Goal: Task Accomplishment & Management: Complete application form

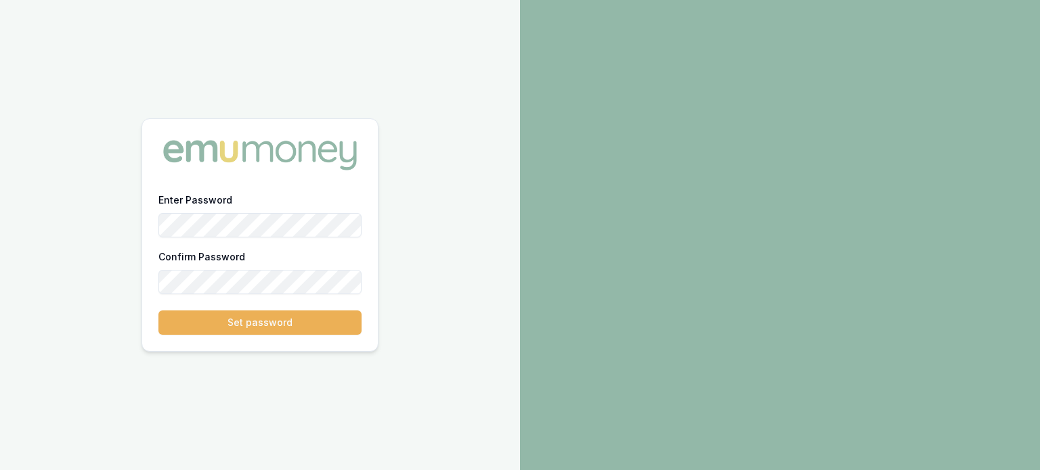
click at [119, 214] on div "Enter Password Confirm Password Set password" at bounding box center [260, 235] width 520 height 470
click at [198, 315] on button "Set password" at bounding box center [259, 323] width 203 height 24
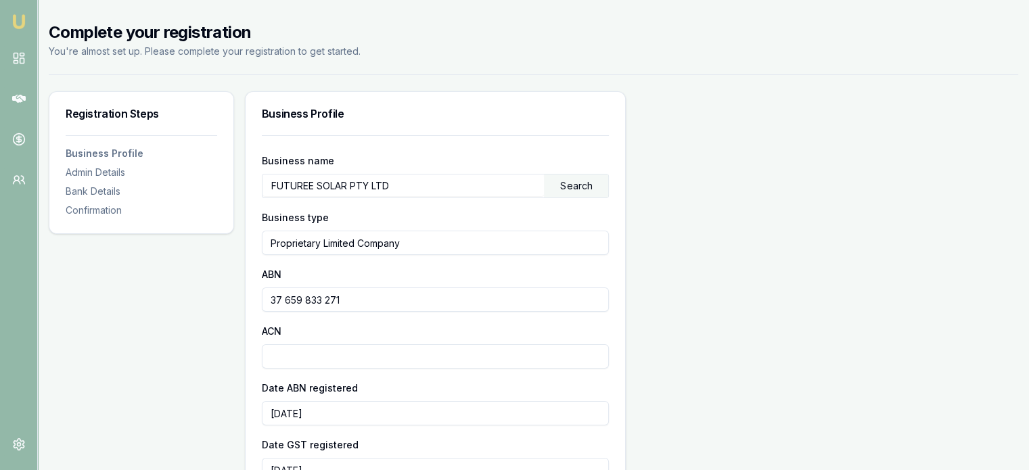
click at [546, 192] on div "Search" at bounding box center [576, 186] width 64 height 23
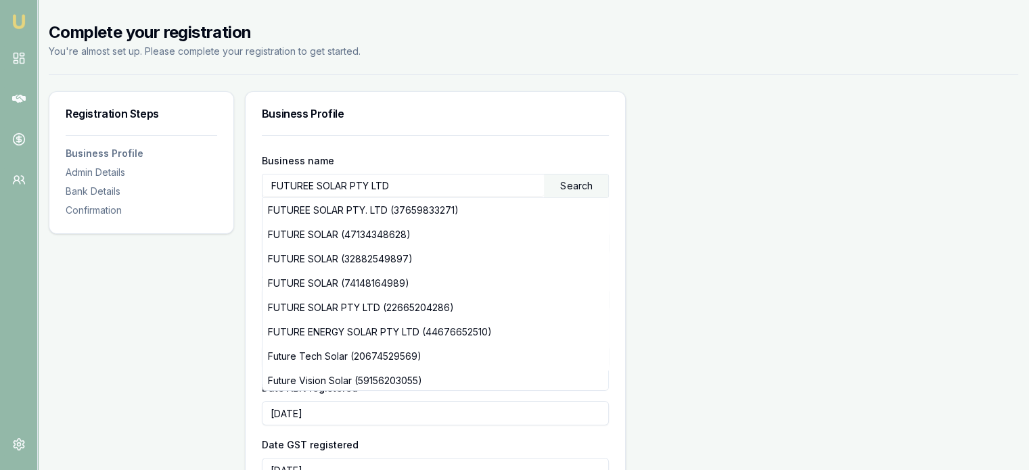
click at [382, 186] on input "FUTUREE SOLAR PTY LTD" at bounding box center [404, 186] width 282 height 22
click at [493, 187] on input "FUTUREE SOLAR PTY LTD" at bounding box center [404, 186] width 282 height 22
click at [443, 186] on input "FUTUREE SOLAR PTY LTD" at bounding box center [404, 186] width 282 height 22
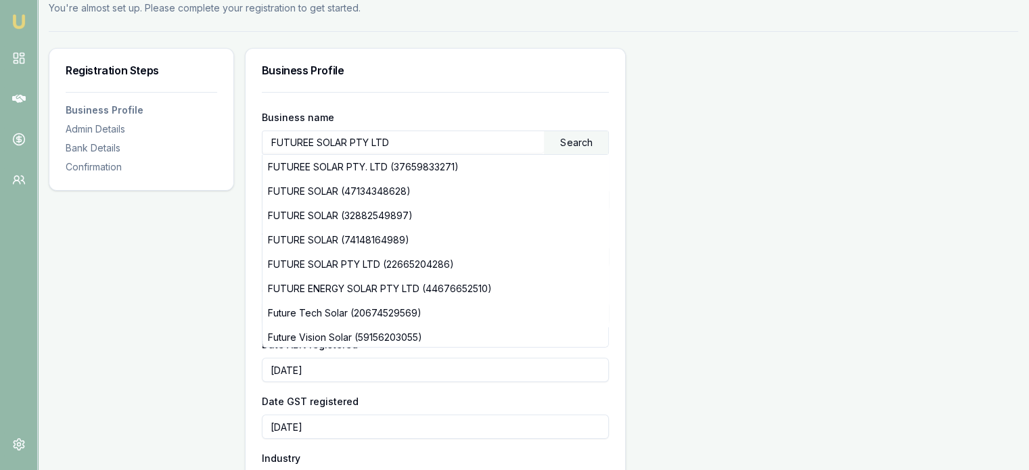
click at [604, 359] on input "2022-03-06" at bounding box center [436, 370] width 348 height 24
click at [605, 392] on div "Business name FUTUREE SOLAR PTY LTD Search FUTUREE SOLAR PTY. LTD (37659833271)…" at bounding box center [436, 444] width 348 height 670
click at [531, 96] on div "Business name FUTUREE SOLAR PTY LTD Search FUTUREE SOLAR PTY. LTD (37659833271)…" at bounding box center [436, 435] width 348 height 687
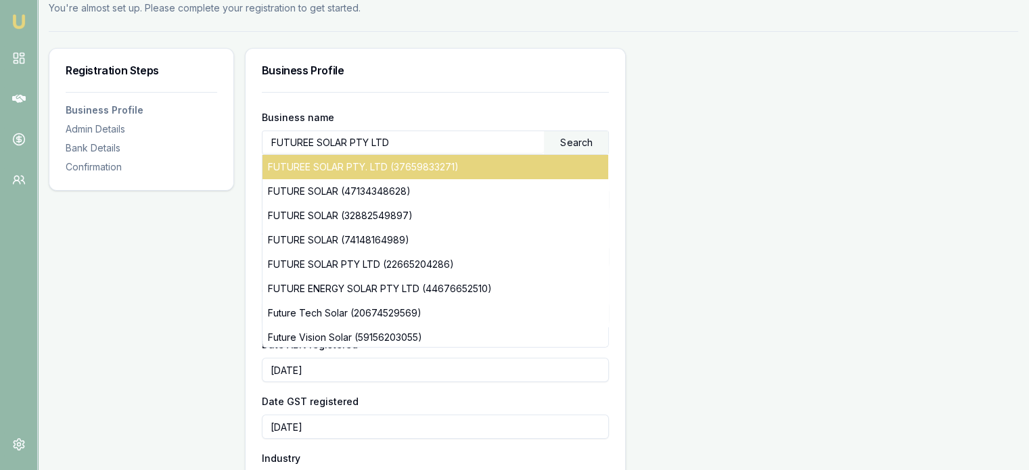
click at [403, 158] on div "FUTUREE SOLAR PTY. LTD (37659833271)" at bounding box center [436, 167] width 347 height 24
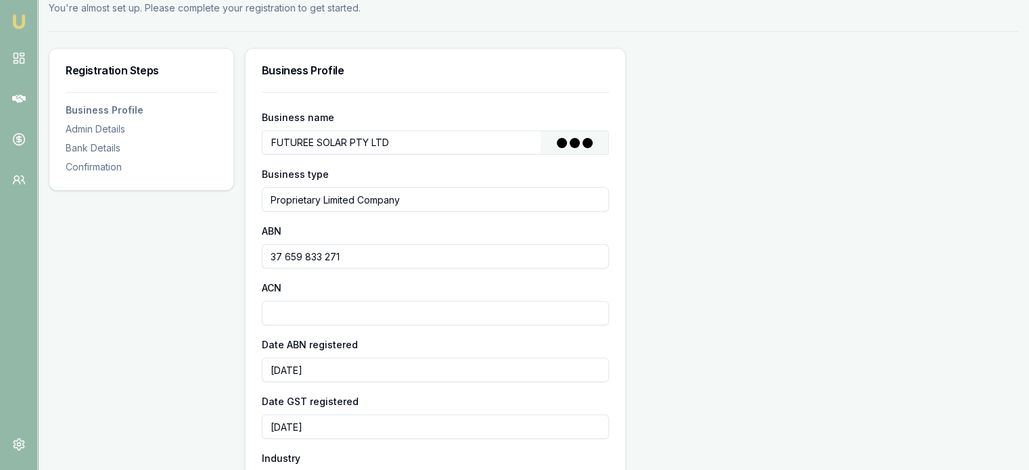
type input "FUTUREE SOLAR PTY. LTD"
type input "Australian Private Company"
type input "37659833271"
type input "659833271"
type input "2022-06-03"
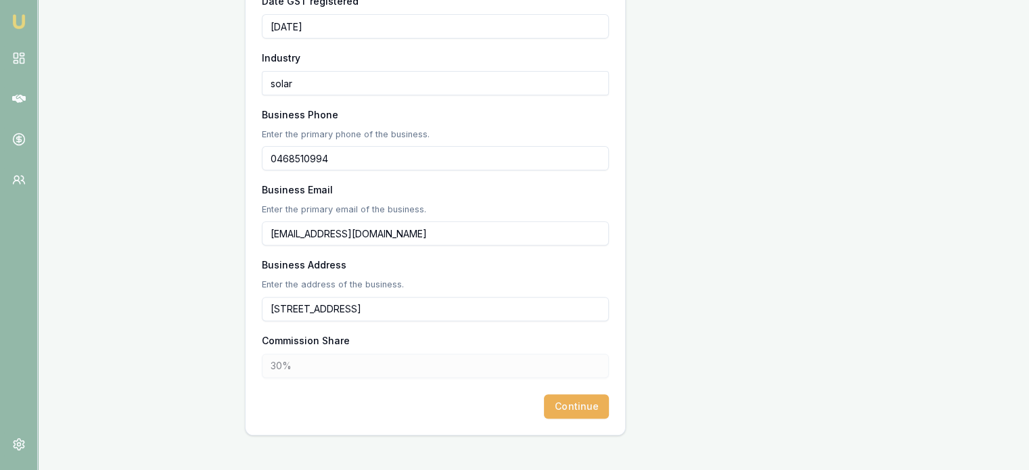
scroll to position [463, 0]
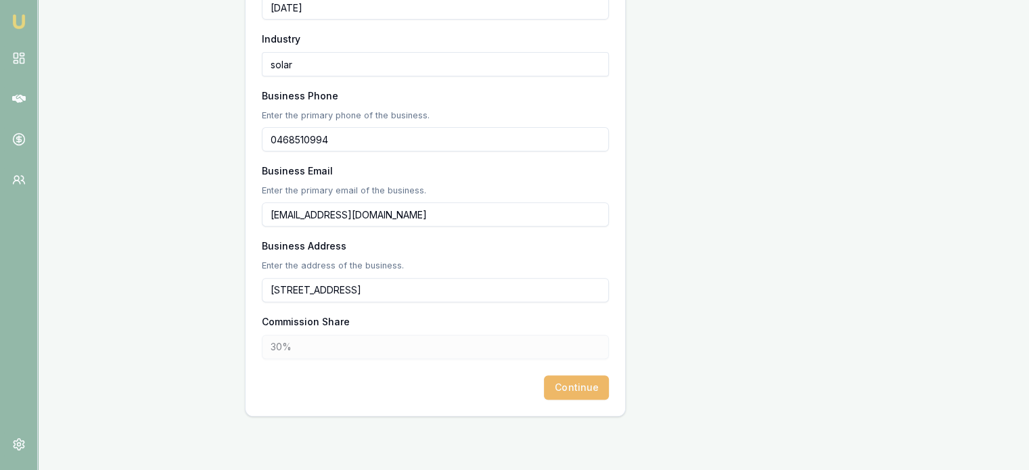
click at [570, 388] on button "Continue" at bounding box center [576, 388] width 65 height 24
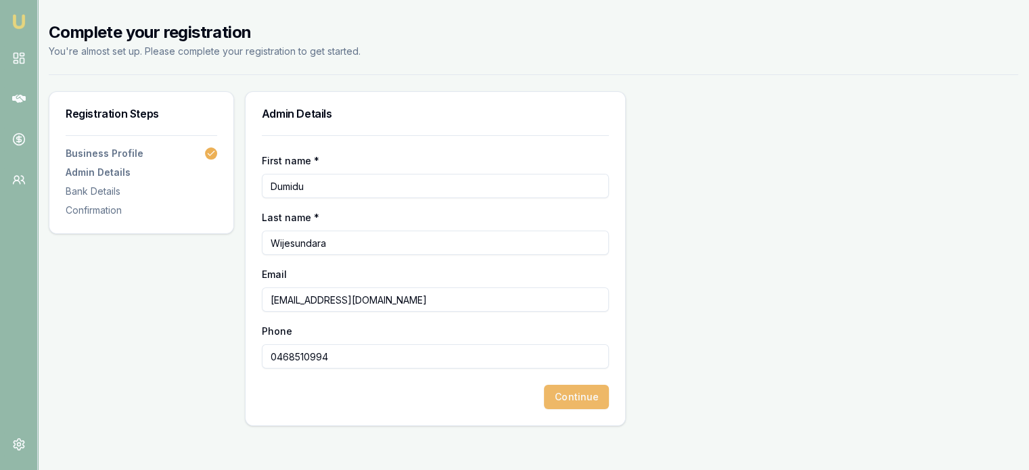
click at [602, 397] on button "Continue" at bounding box center [576, 397] width 65 height 24
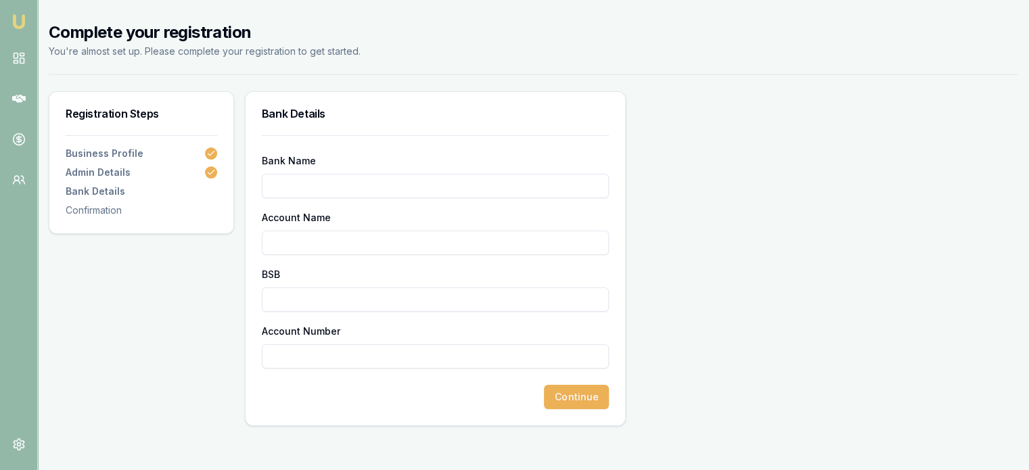
click at [357, 185] on input "Bank Name" at bounding box center [436, 186] width 348 height 24
type input "NAB"
click at [339, 229] on div "Account Name" at bounding box center [436, 232] width 348 height 46
click at [337, 234] on input "Account Name" at bounding box center [436, 243] width 348 height 24
type input "Dumidu Wijesundara"
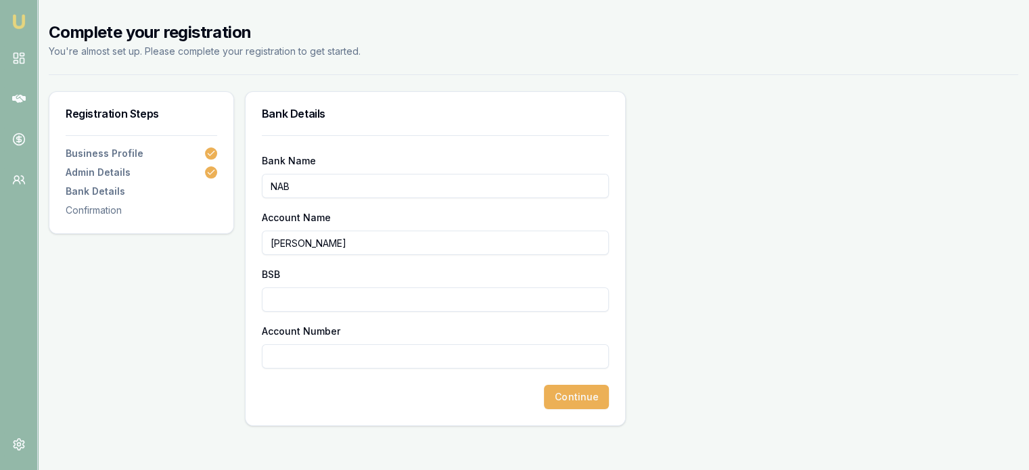
click at [327, 294] on input "BSB" at bounding box center [436, 300] width 348 height 24
type input "083214"
click at [314, 355] on input "Account Number" at bounding box center [436, 357] width 348 height 24
type input "320875455"
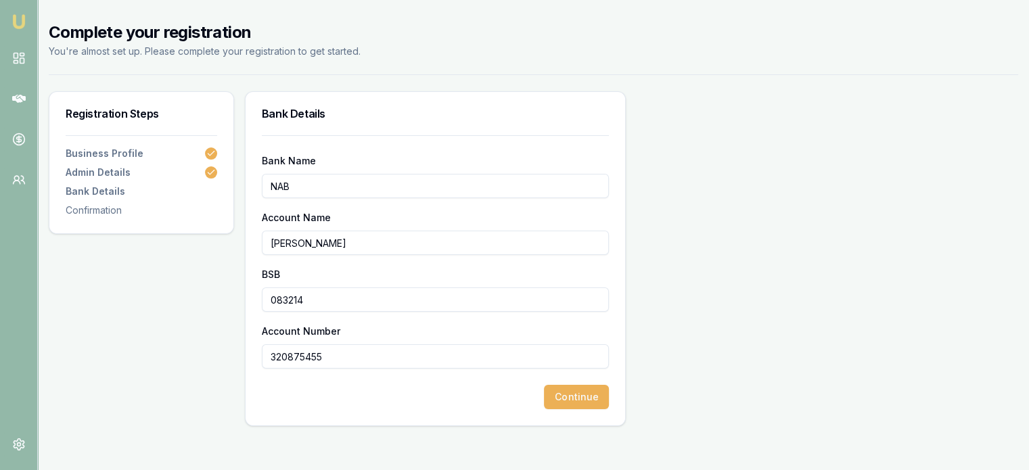
click at [449, 408] on div "Continue" at bounding box center [436, 397] width 348 height 24
click at [601, 400] on button "Continue" at bounding box center [576, 397] width 65 height 24
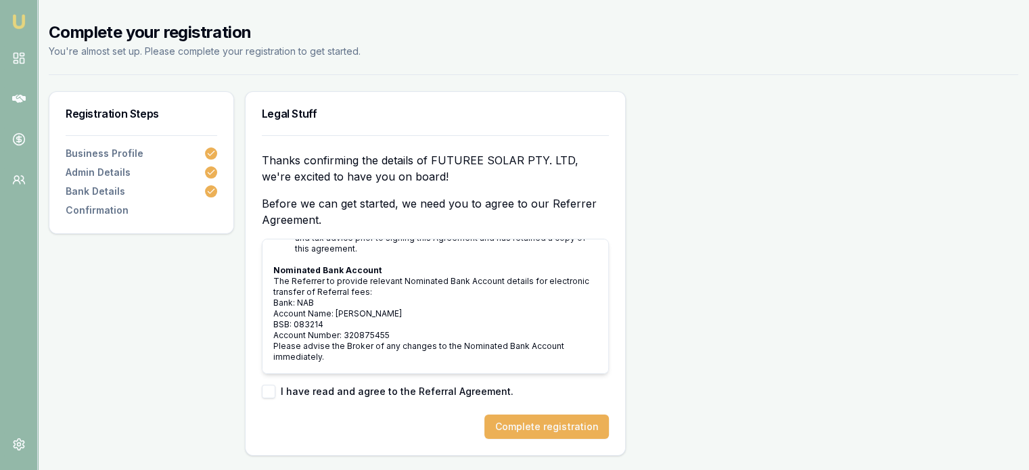
scroll to position [4484, 0]
click at [277, 395] on div "I have read and agree to the Referral Agreement." at bounding box center [436, 392] width 348 height 14
click at [274, 393] on button "button" at bounding box center [269, 392] width 14 height 14
checkbox input "true"
click at [517, 417] on button "Complete registration" at bounding box center [547, 427] width 125 height 24
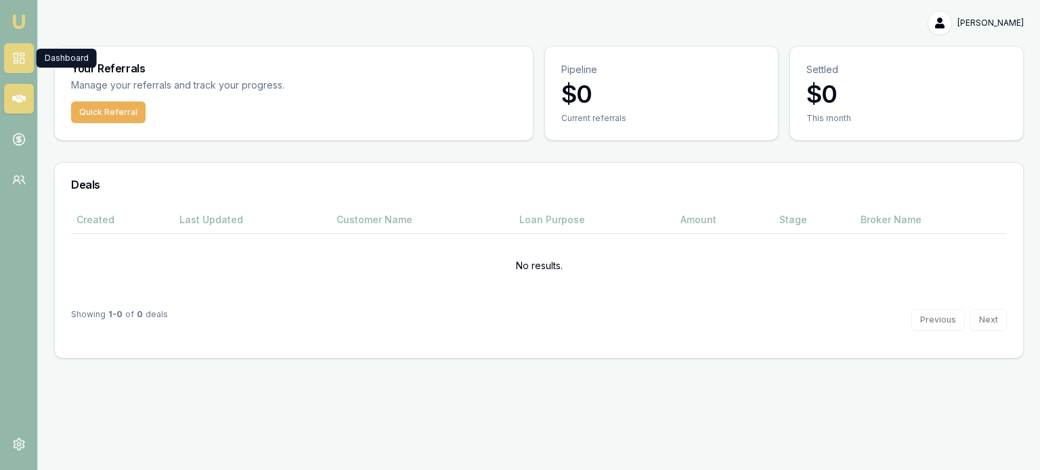
click at [9, 48] on link at bounding box center [19, 58] width 30 height 30
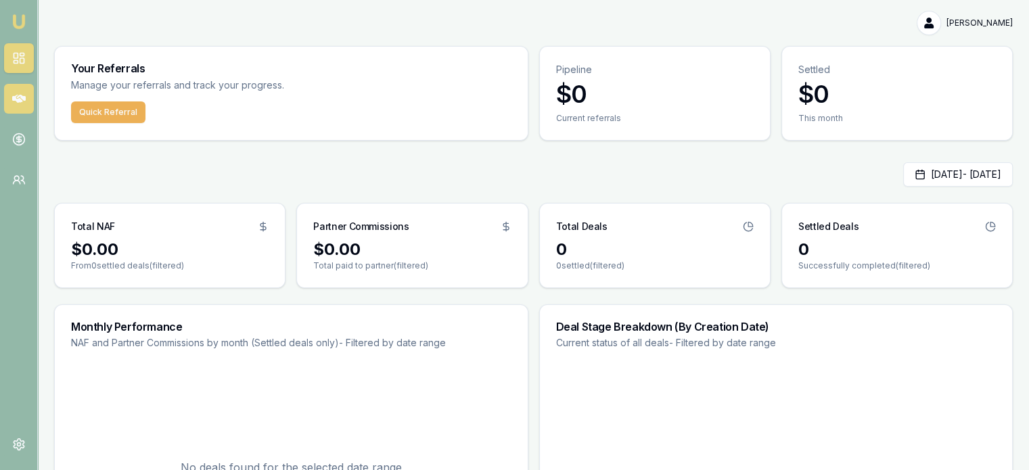
click at [10, 98] on link at bounding box center [19, 99] width 30 height 30
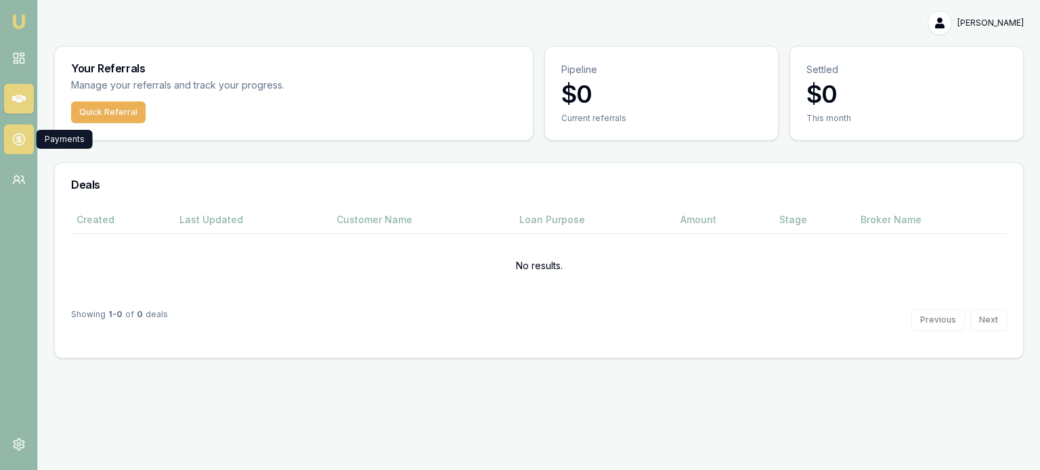
click at [16, 133] on icon at bounding box center [19, 140] width 14 height 14
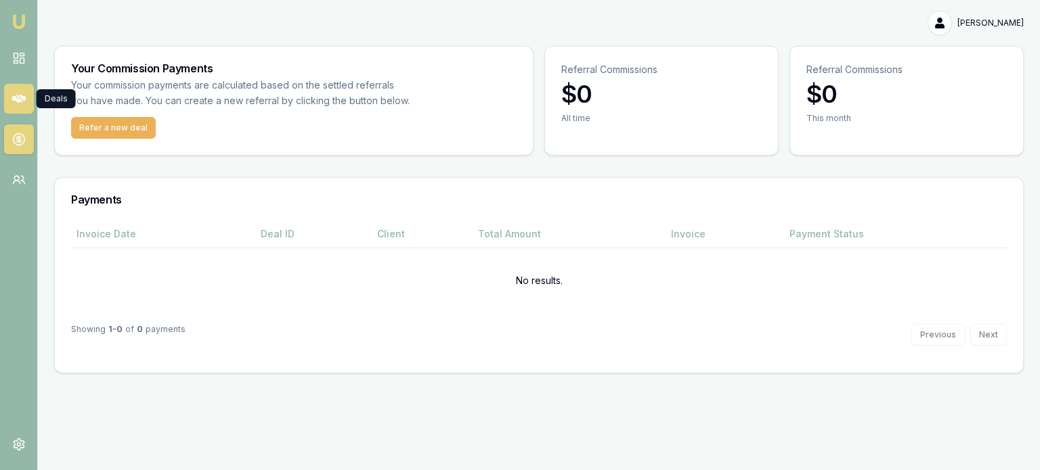
click at [19, 86] on link at bounding box center [19, 99] width 30 height 30
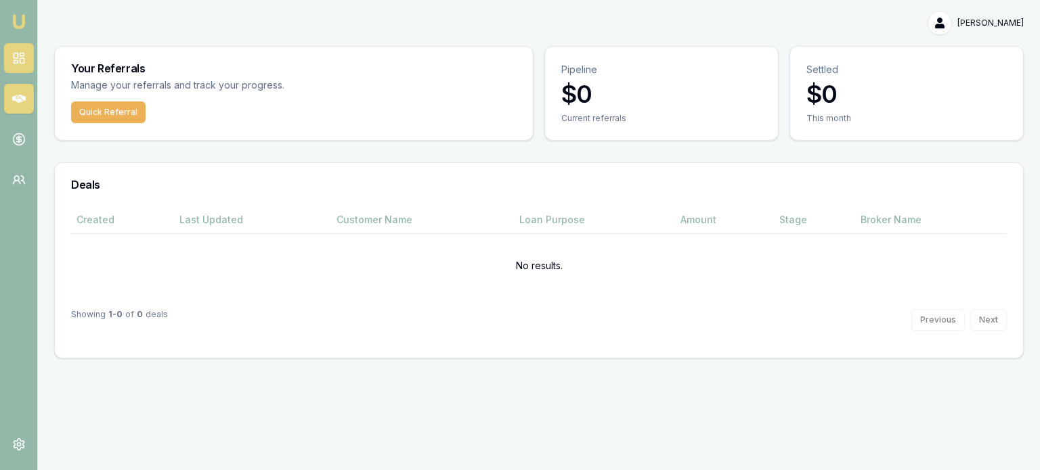
click at [10, 60] on link at bounding box center [19, 58] width 30 height 30
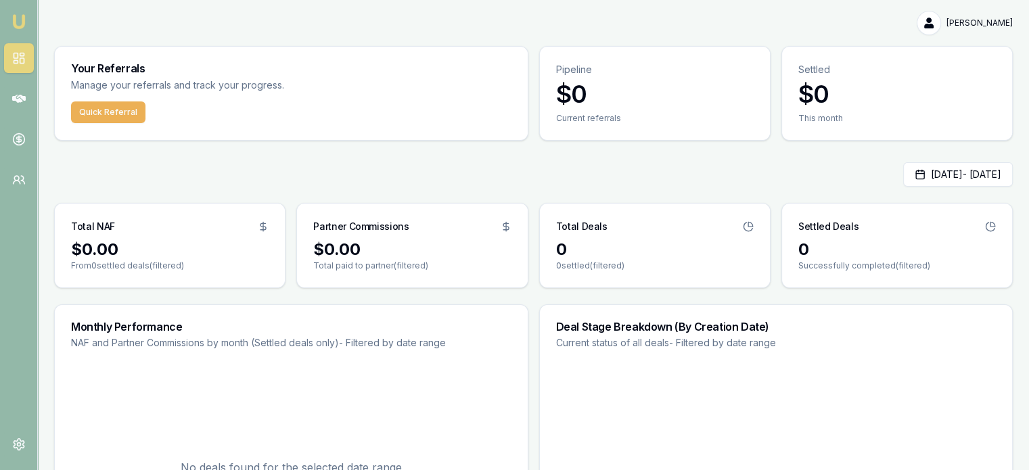
click at [18, 19] on img at bounding box center [19, 22] width 16 height 16
